Goal: Check status: Check status

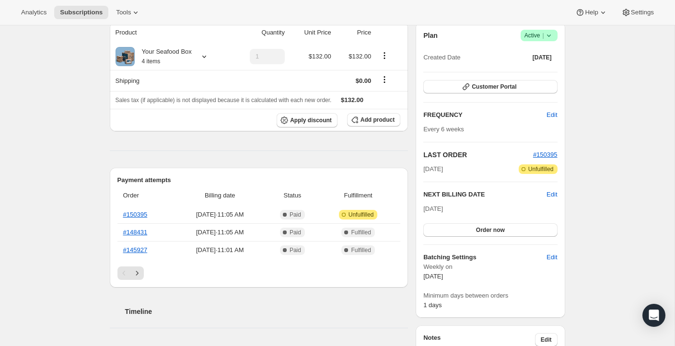
scroll to position [81, 0]
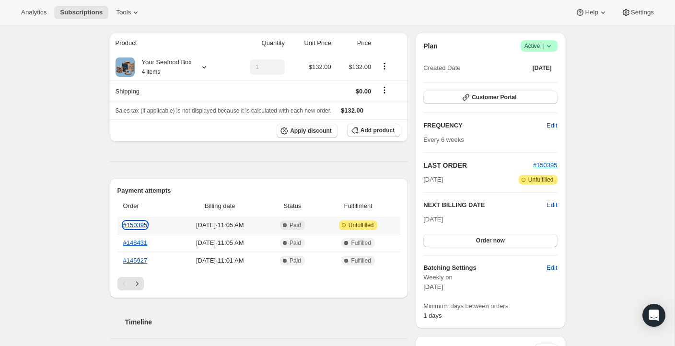
click at [134, 227] on link "#150395" at bounding box center [135, 225] width 24 height 7
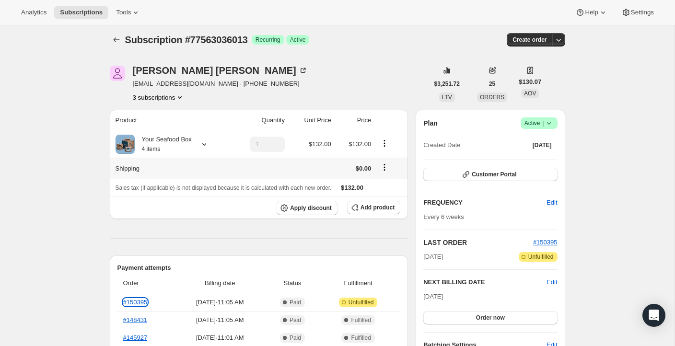
scroll to position [0, 0]
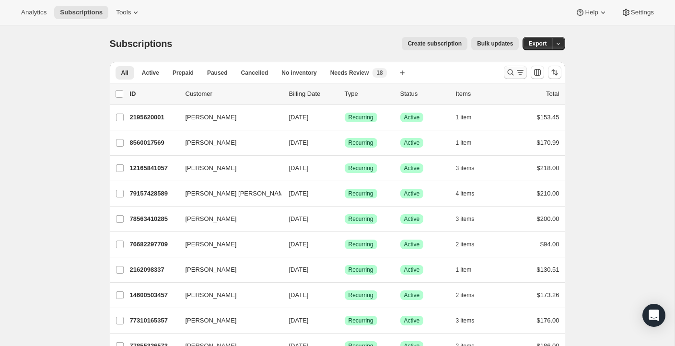
click at [517, 70] on icon "Search and filter results" at bounding box center [520, 70] width 7 height 1
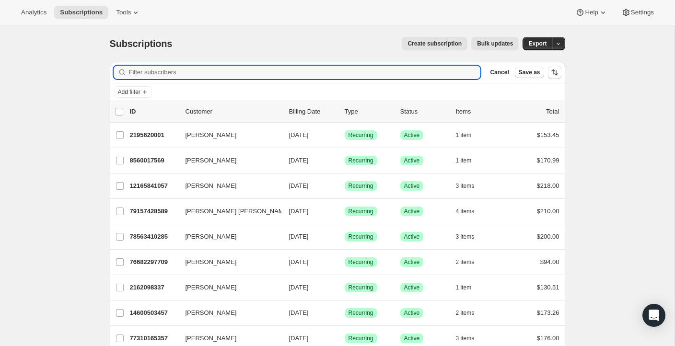
type input "j"
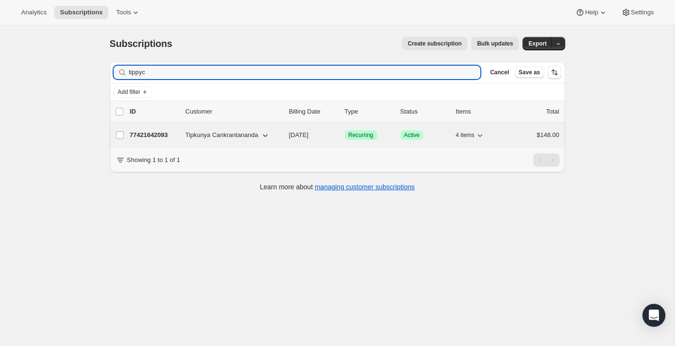
type input "tippyc"
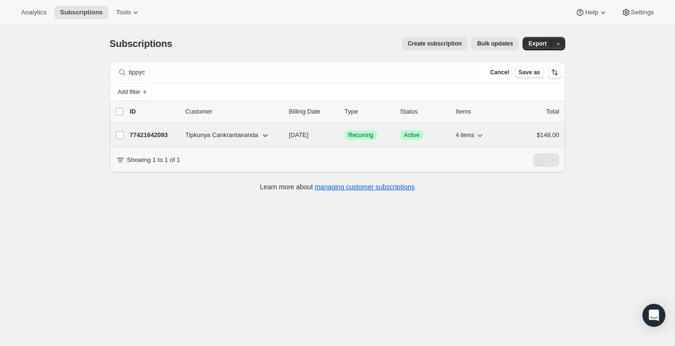
click at [141, 137] on p "77421642093" at bounding box center [154, 135] width 48 height 10
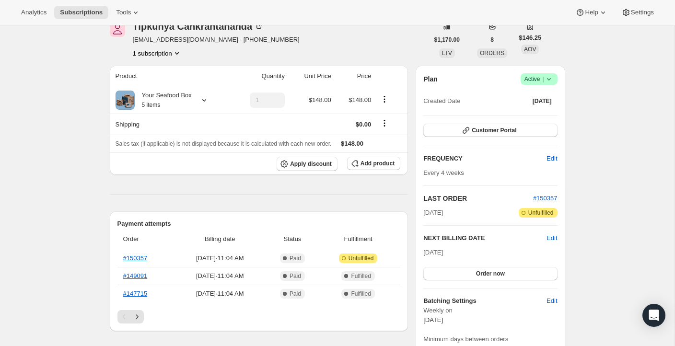
scroll to position [65, 0]
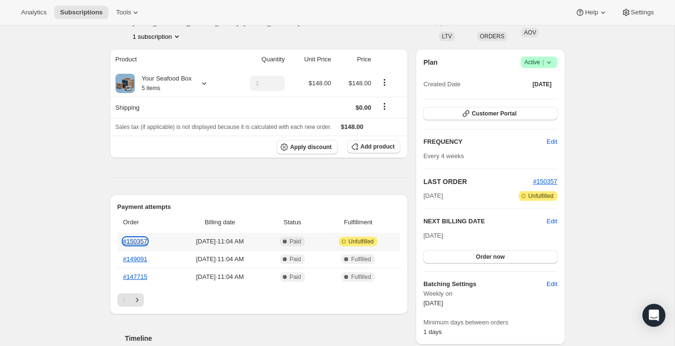
click at [135, 242] on link "#150357" at bounding box center [135, 241] width 24 height 7
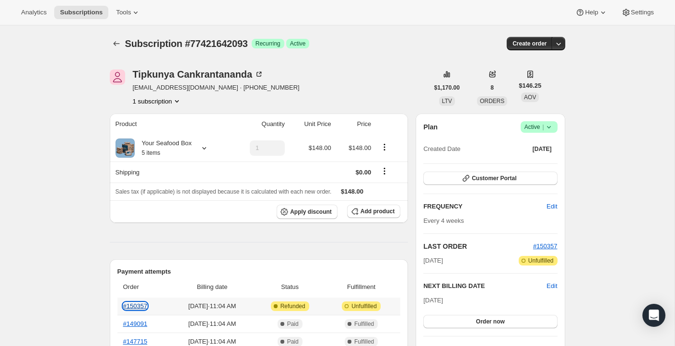
click at [137, 306] on link "#150357" at bounding box center [135, 306] width 24 height 7
click at [204, 150] on icon at bounding box center [204, 148] width 10 height 10
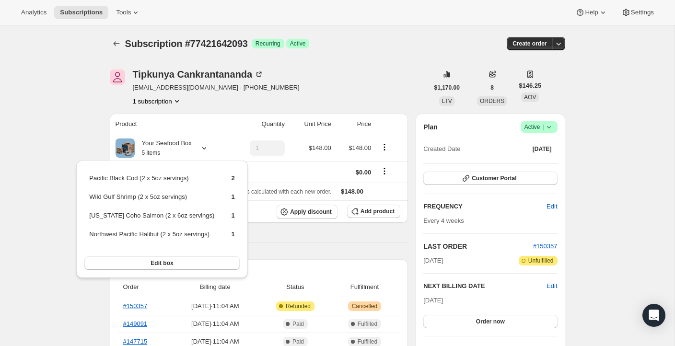
click at [335, 82] on div "Tipkunya Cankrantananda tippyc99@gmail.com · +13128049918 1 subscription" at bounding box center [269, 88] width 319 height 36
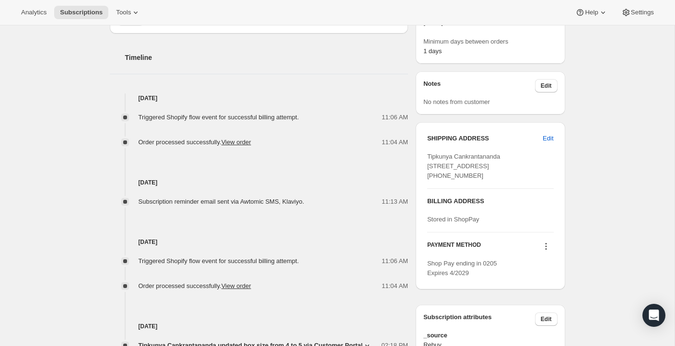
scroll to position [345, 0]
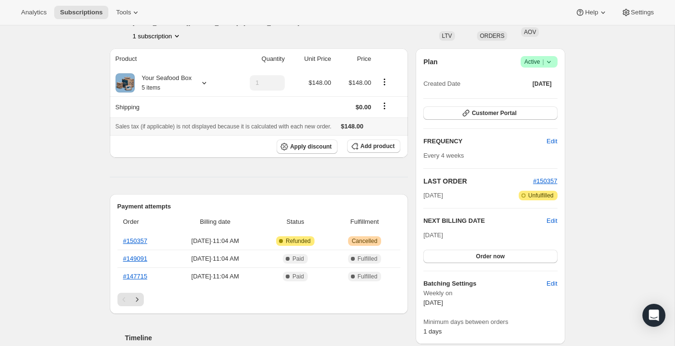
scroll to position [68, 0]
